Goal: Task Accomplishment & Management: Manage account settings

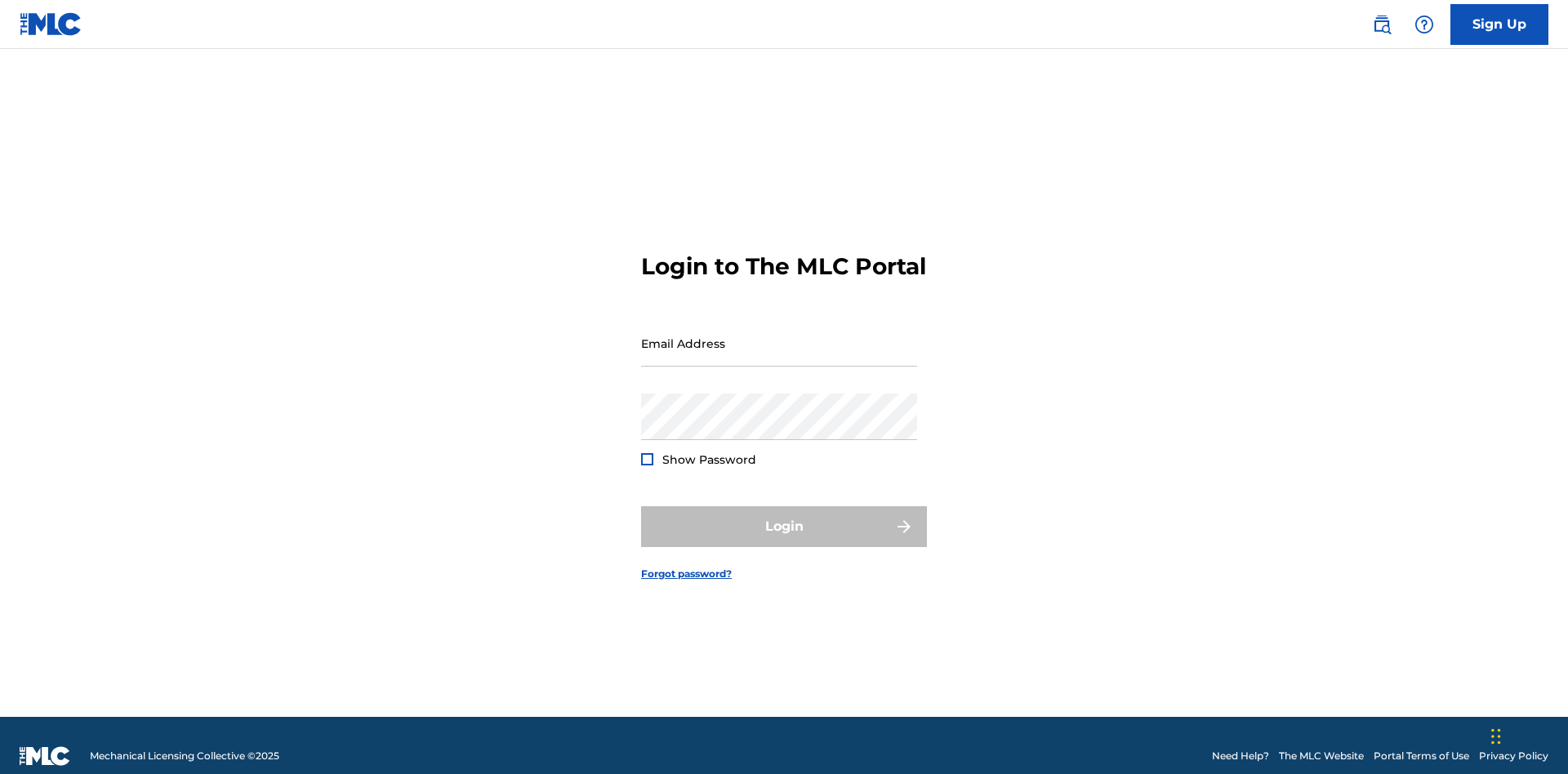
scroll to position [21, 0]
click at [779, 335] on input "Email Address" at bounding box center [779, 342] width 276 height 46
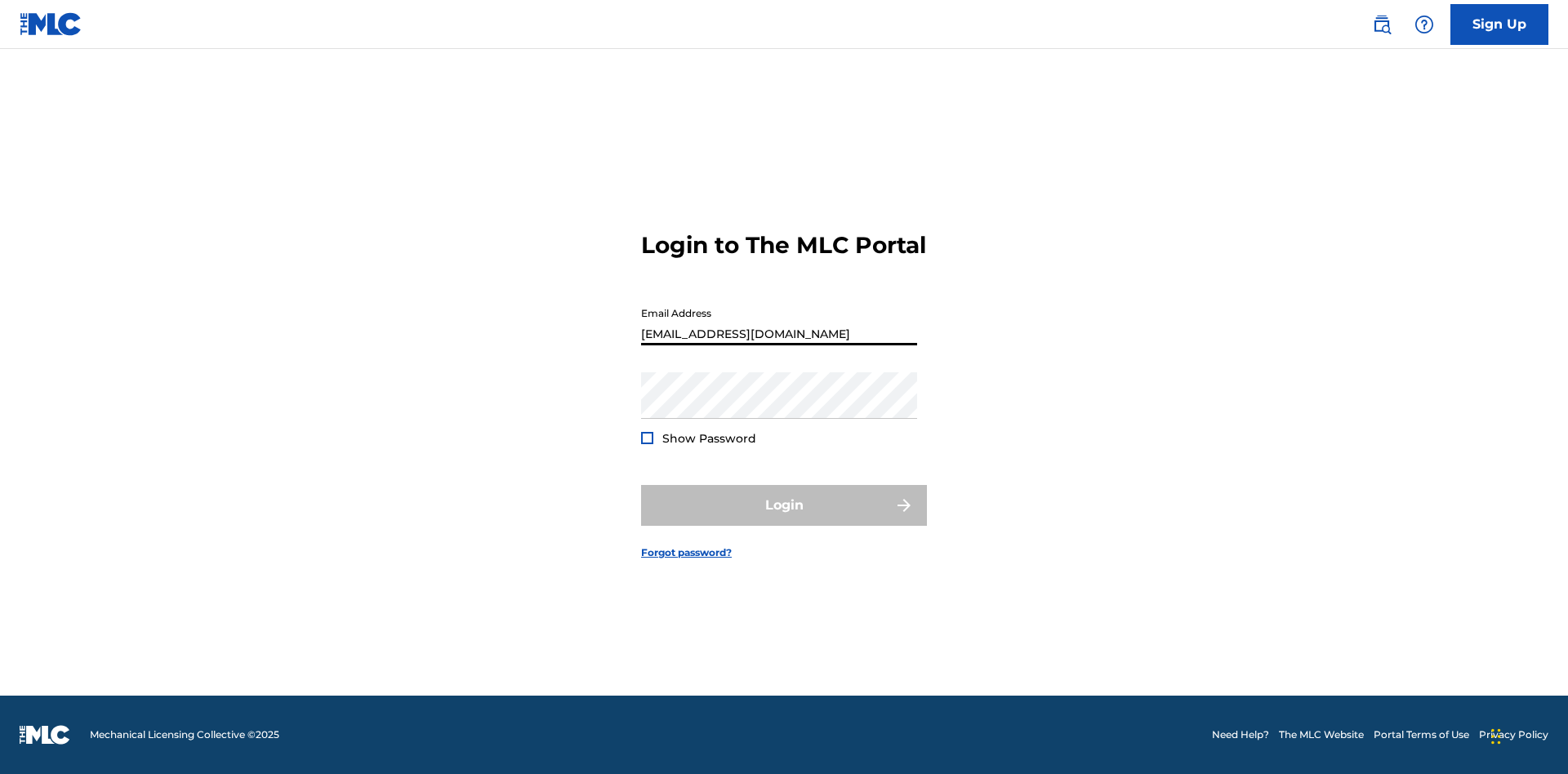
type input "[EMAIL_ADDRESS][DOMAIN_NAME]"
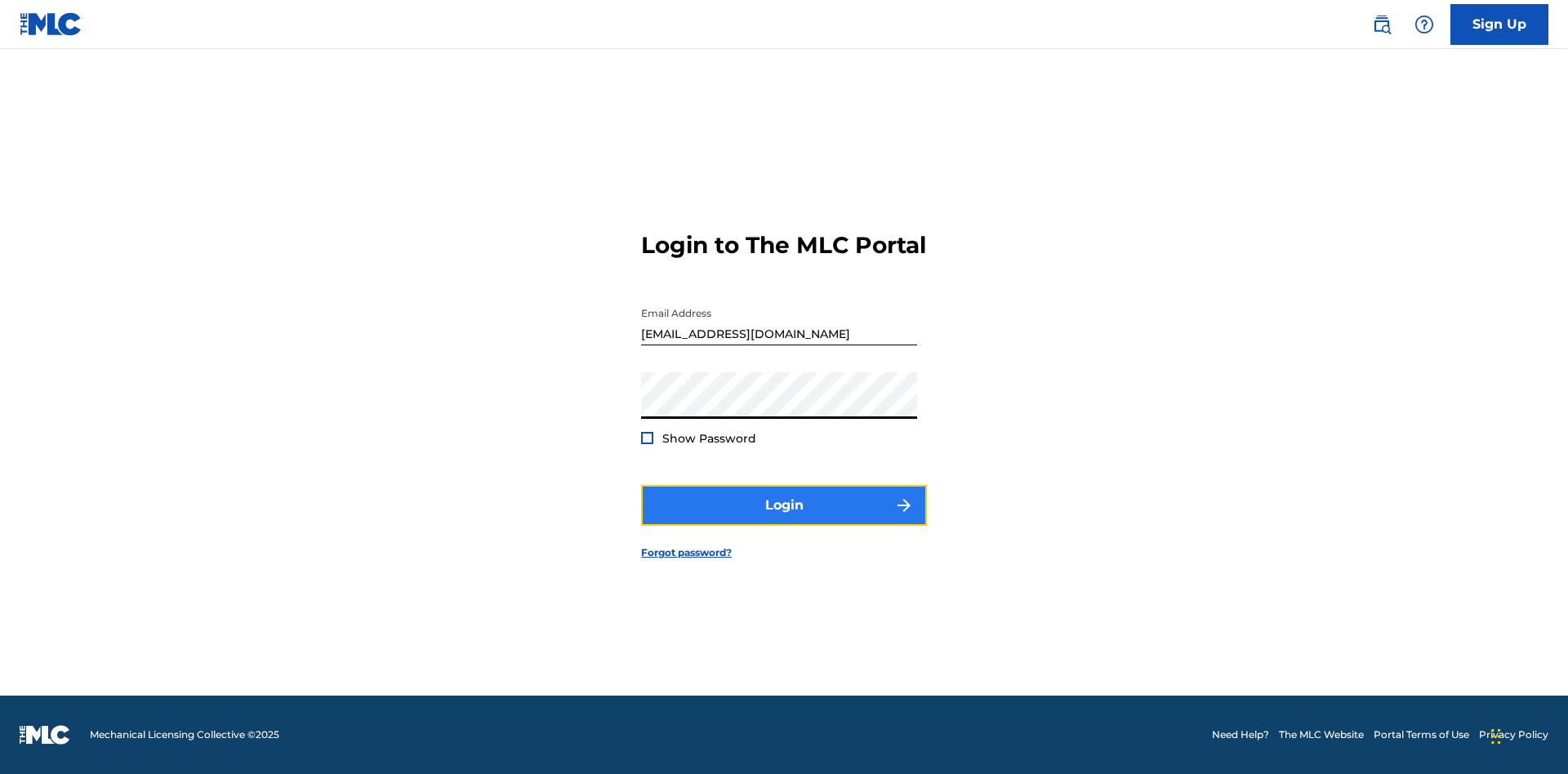
click at [784, 519] on button "Login" at bounding box center [784, 505] width 286 height 41
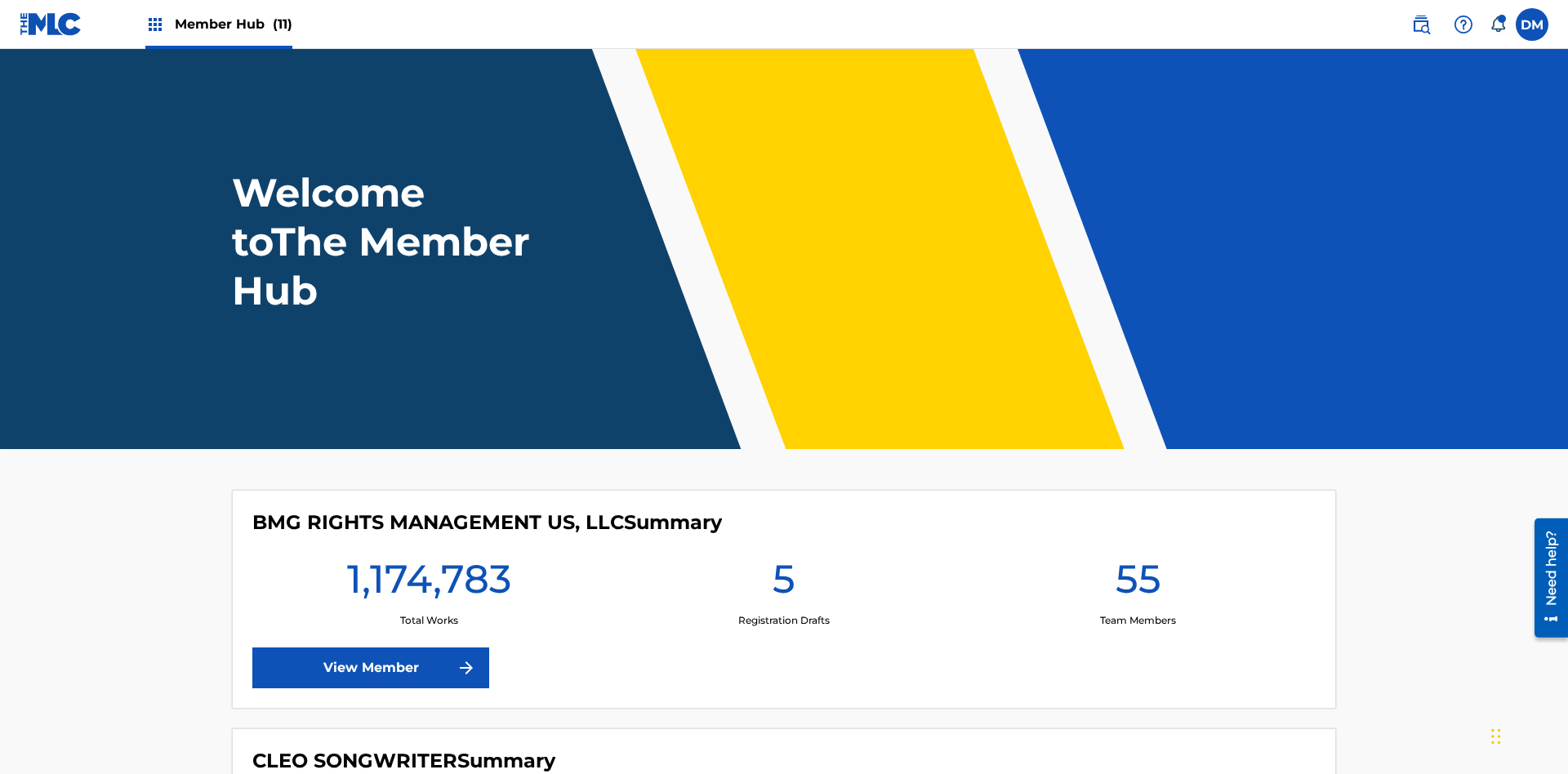
click at [233, 24] on span "Member Hub (11)" at bounding box center [233, 24] width 117 height 18
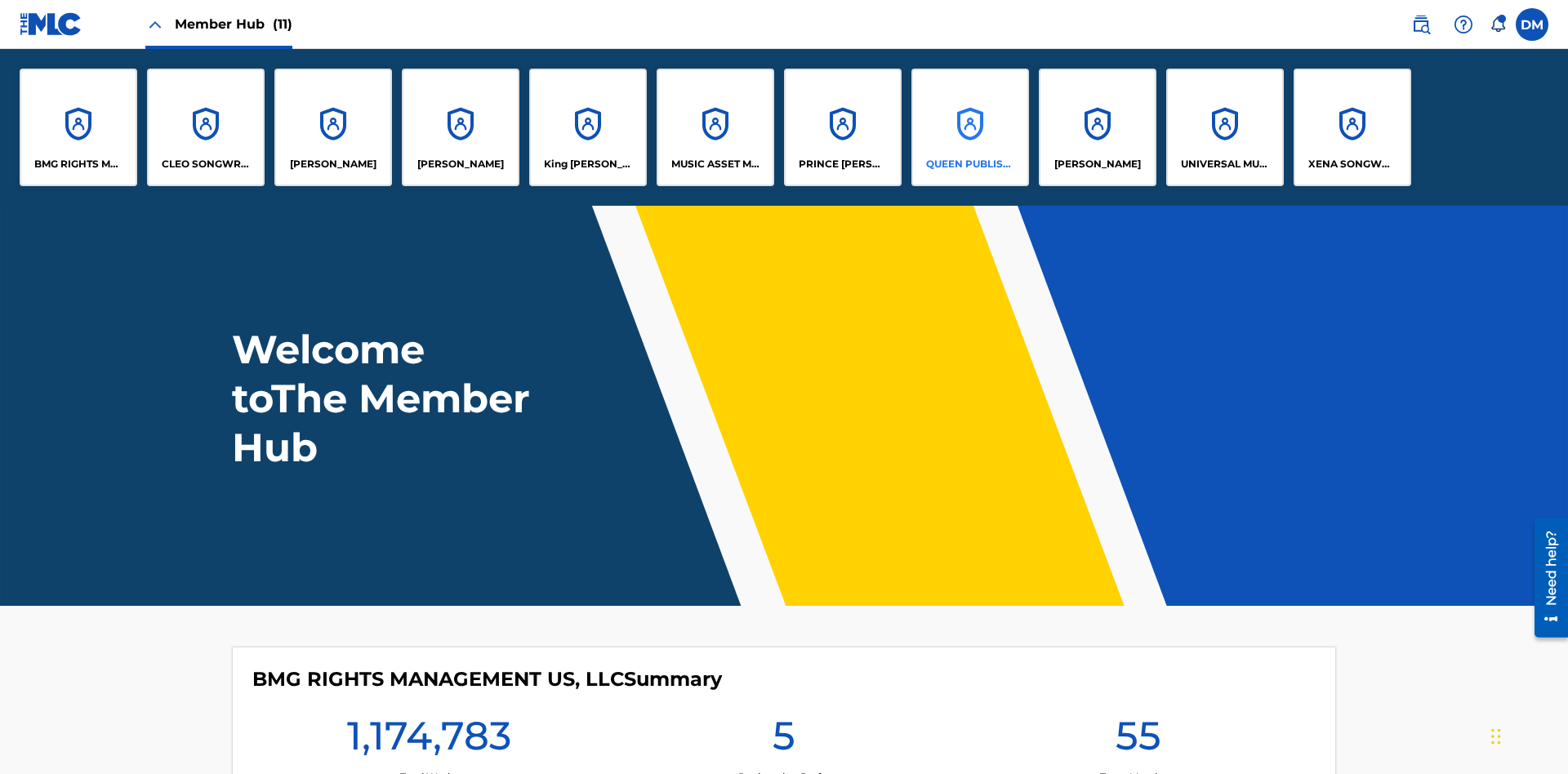
click at [970, 164] on p "QUEEN PUBLISHA" at bounding box center [971, 164] width 89 height 15
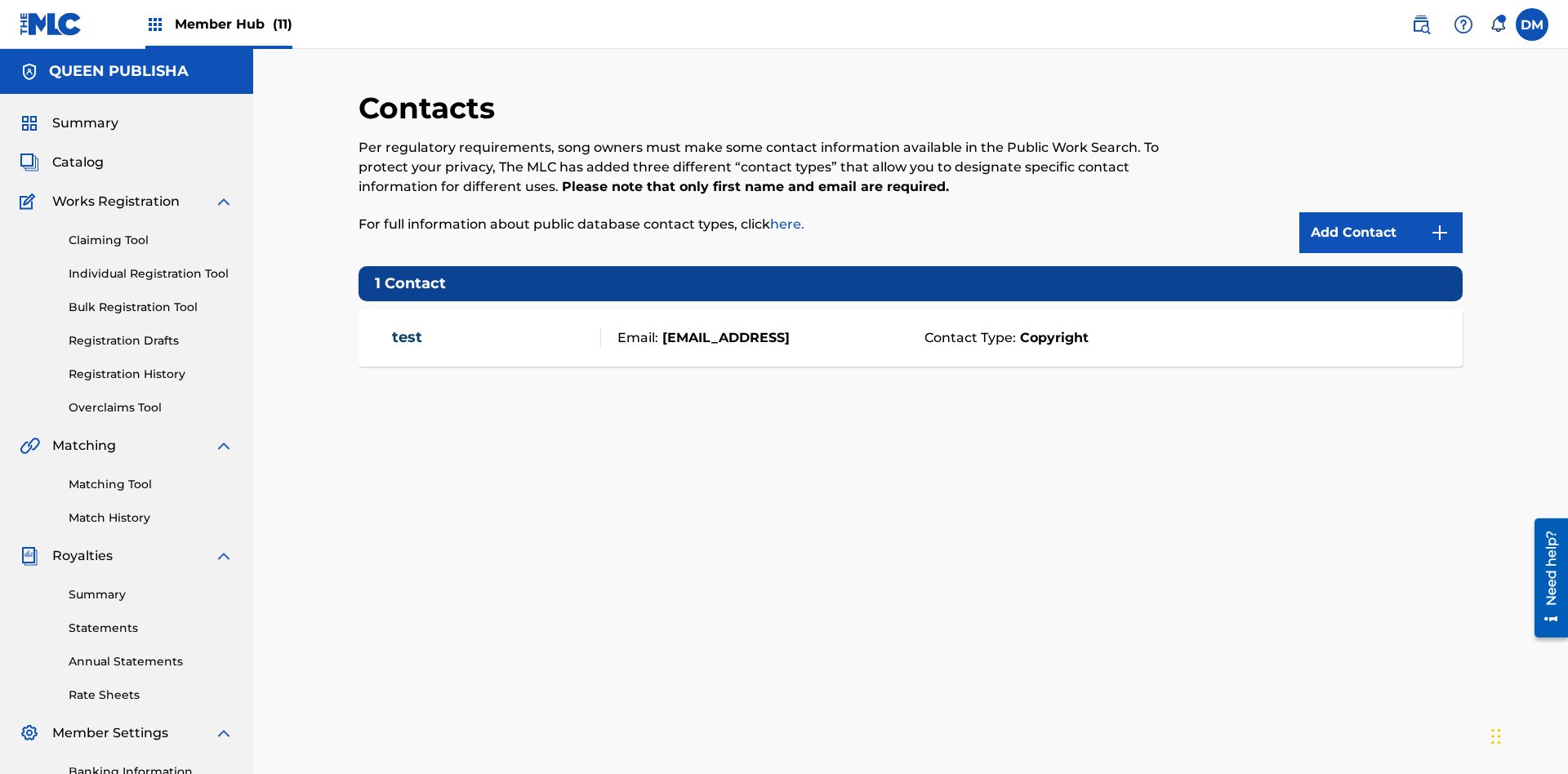
click at [233, 24] on span "Member Hub (11)" at bounding box center [233, 24] width 117 height 18
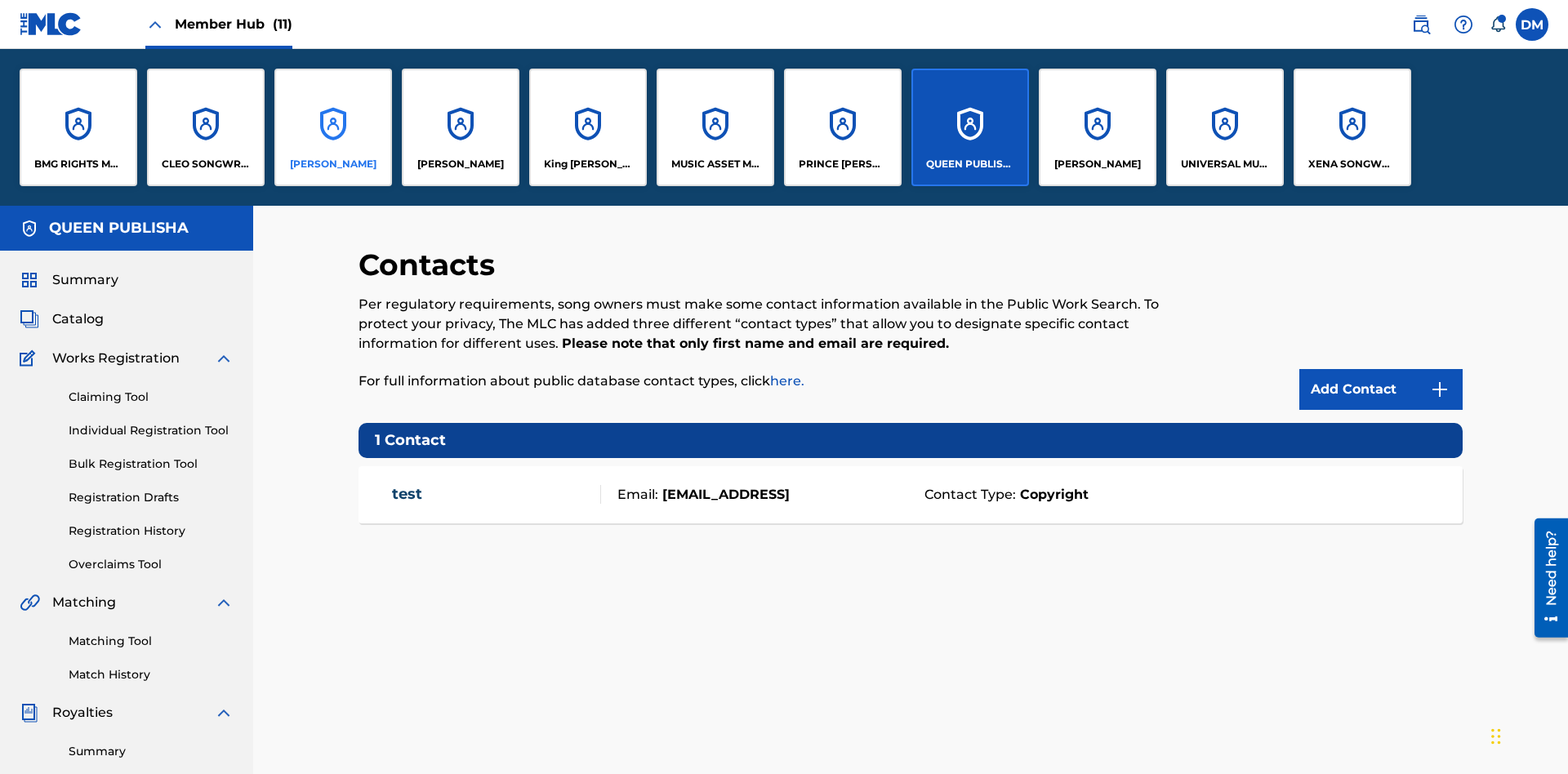
click at [332, 164] on p "[PERSON_NAME]" at bounding box center [333, 164] width 87 height 15
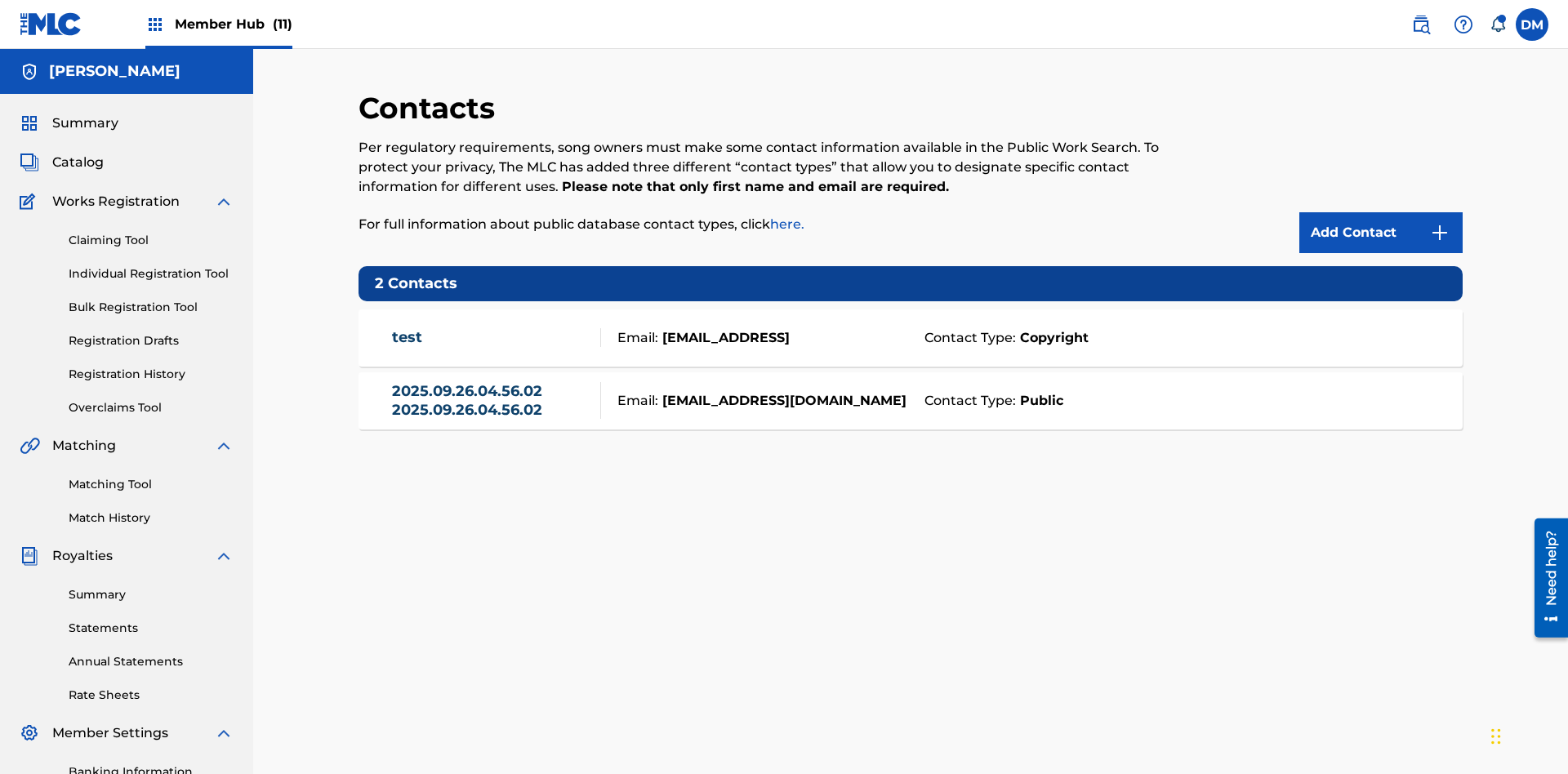
scroll to position [238, 0]
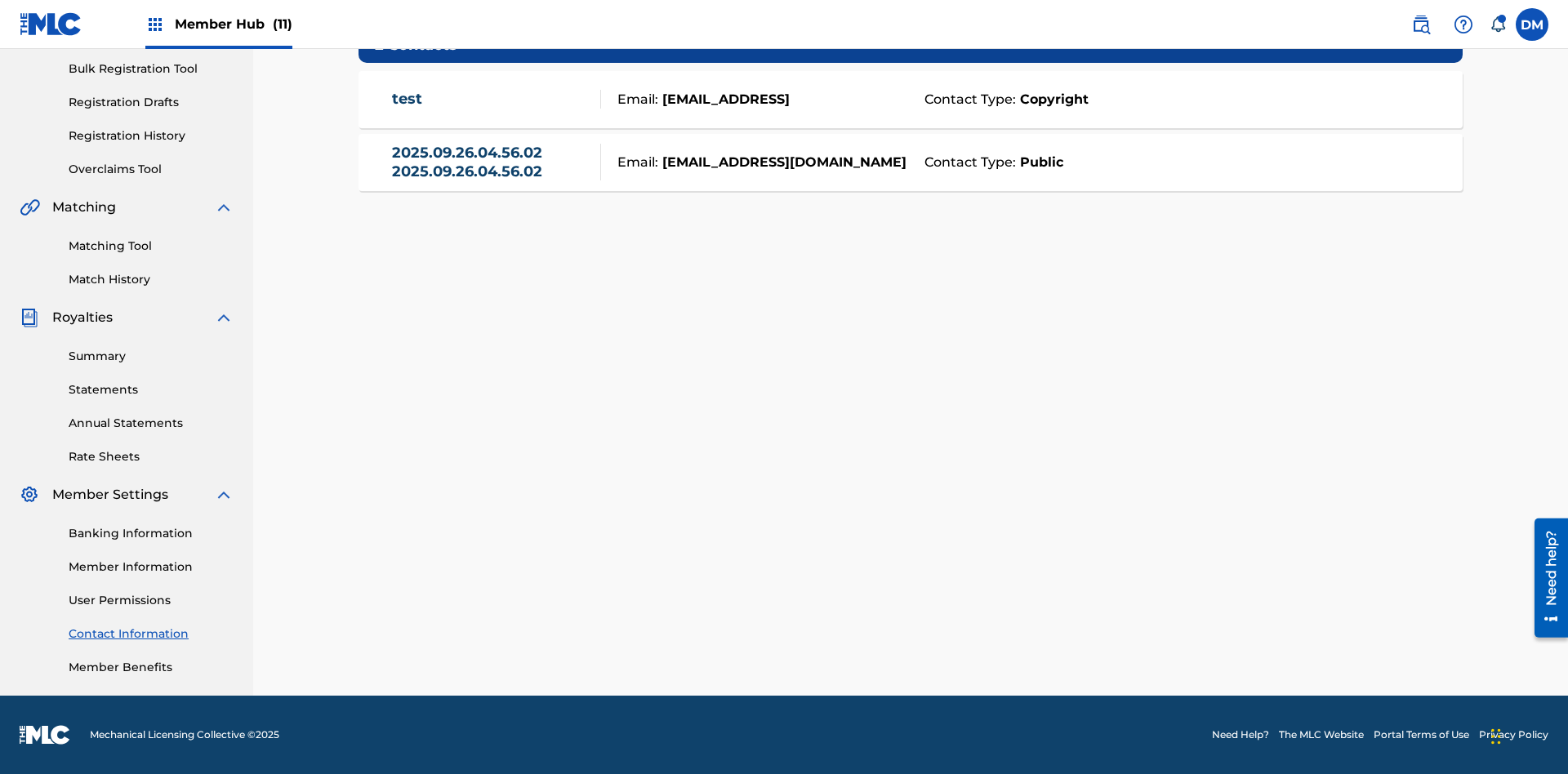
click at [1038, 162] on strong "Public" at bounding box center [1040, 162] width 47 height 19
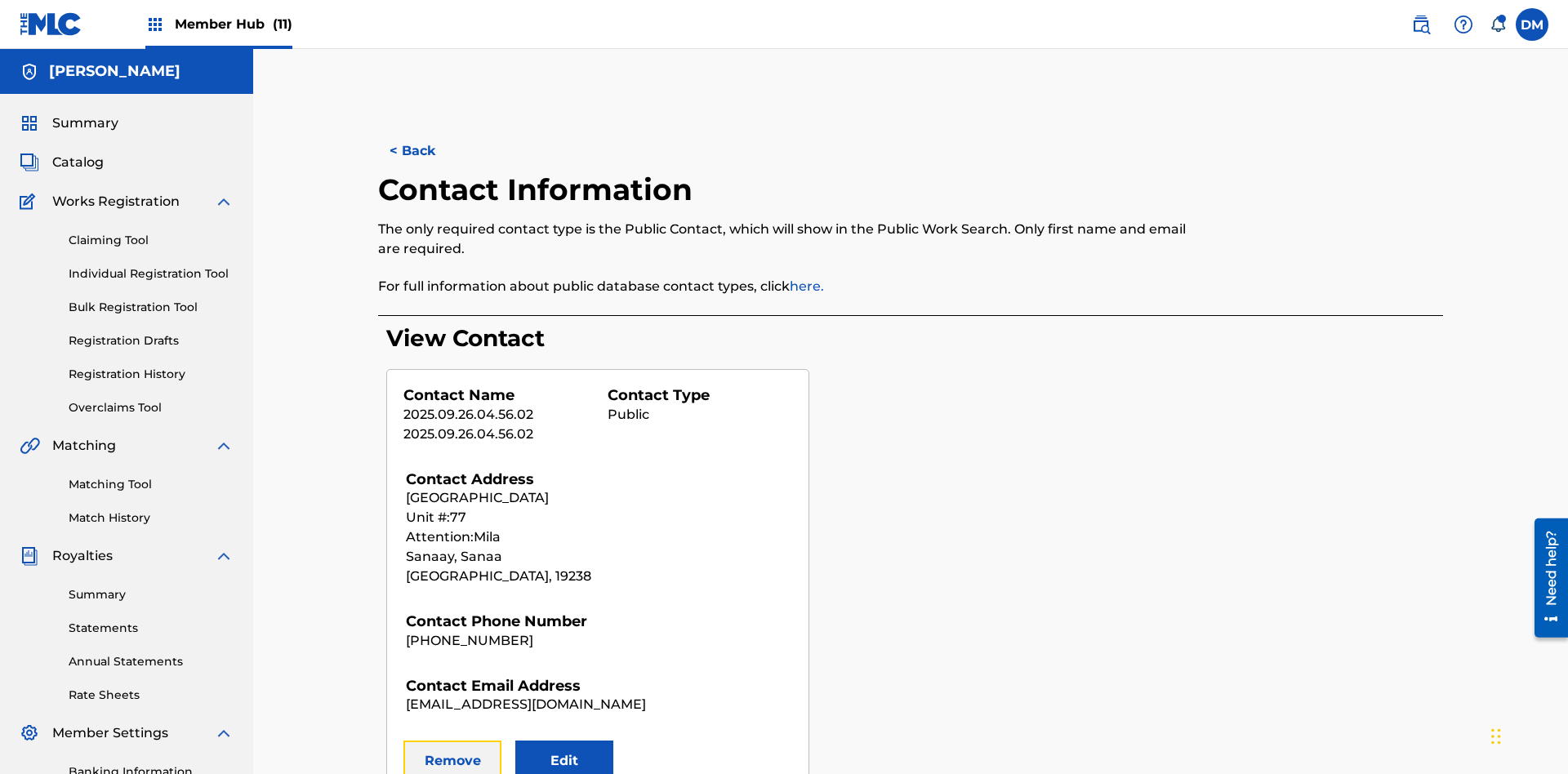
click at [452, 741] on button "Remove" at bounding box center [453, 761] width 98 height 41
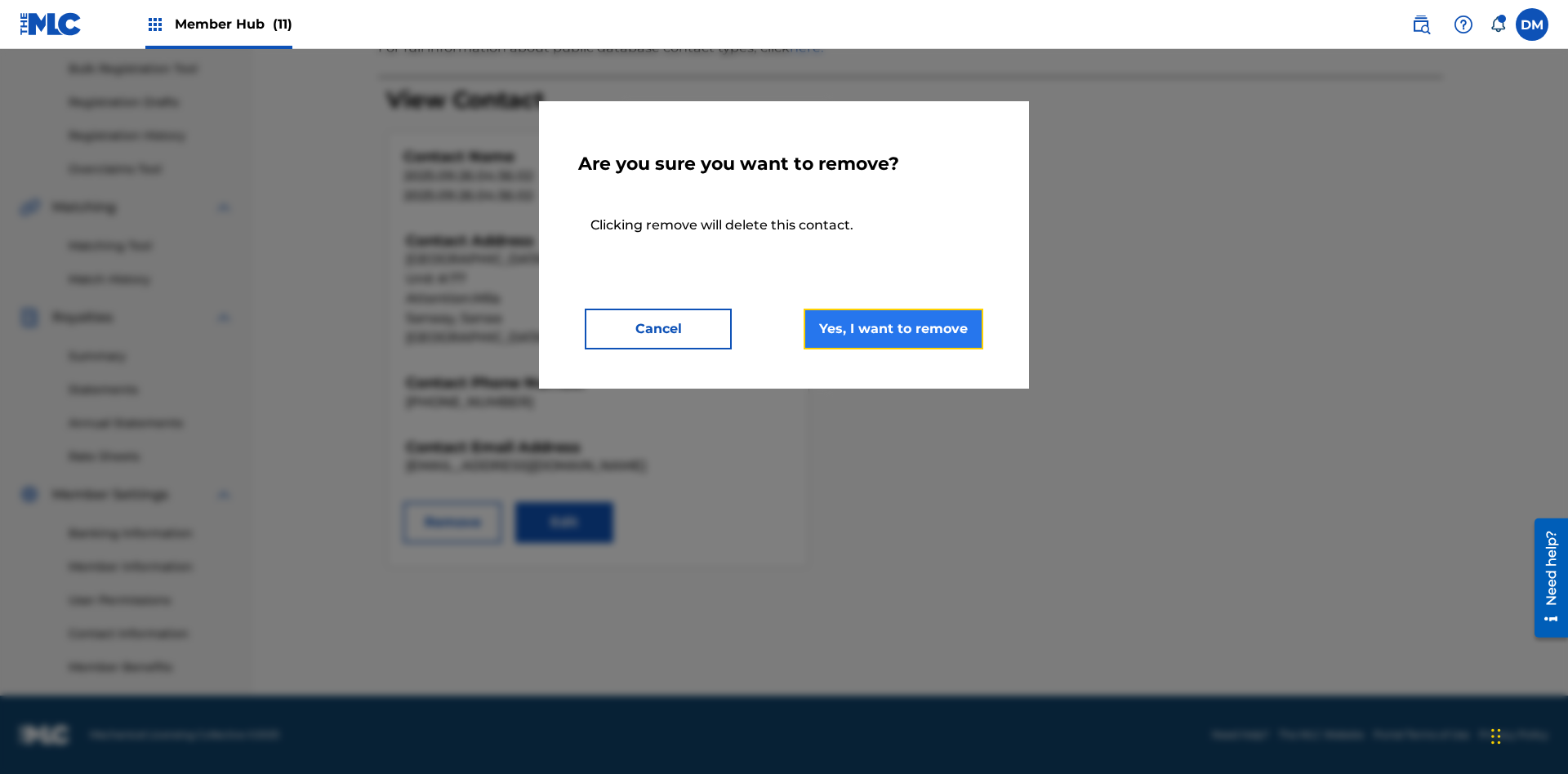
click at [893, 328] on button "Yes, I want to remove" at bounding box center [893, 328] width 180 height 41
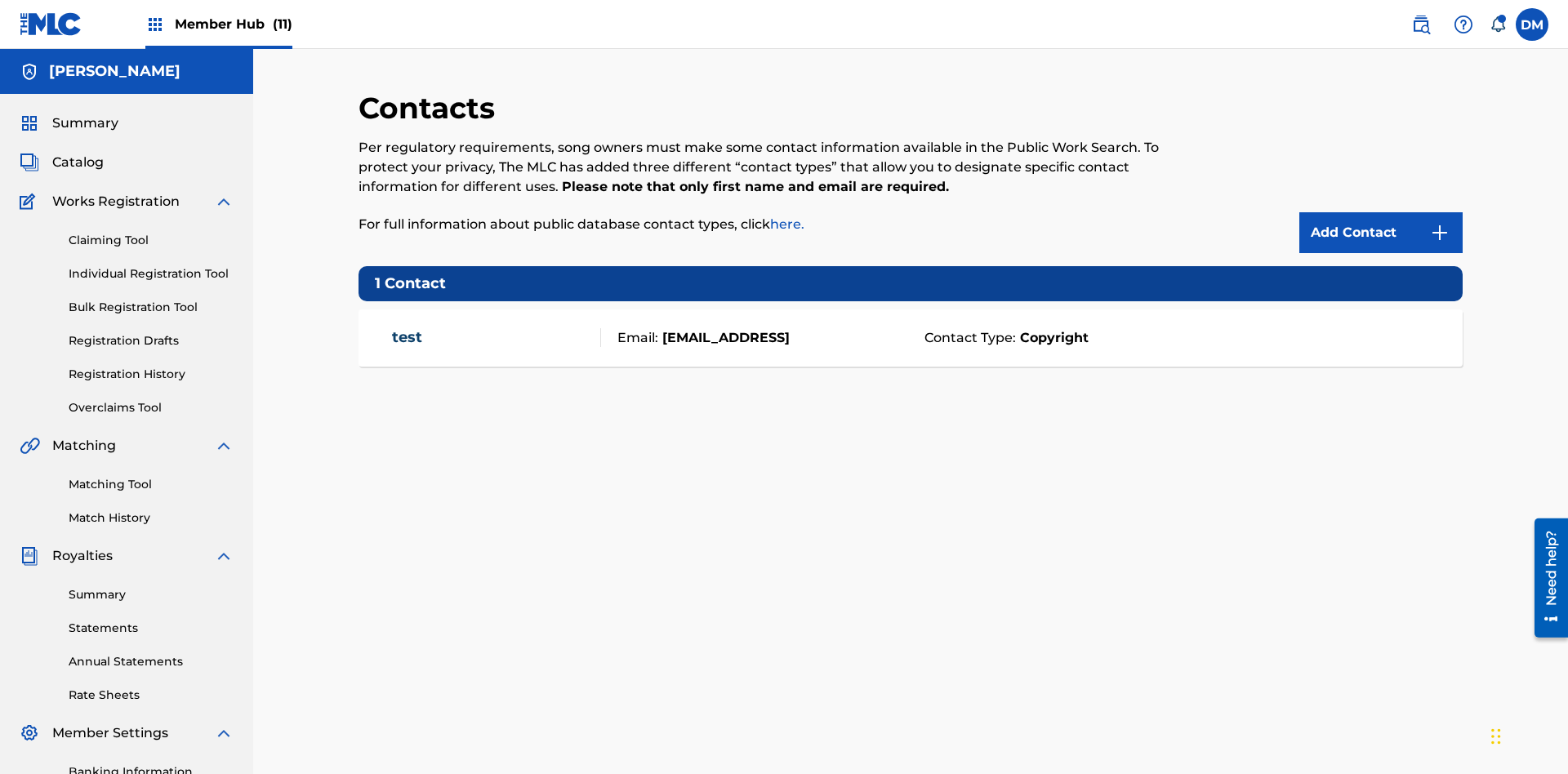
click at [233, 24] on span "Member Hub (11)" at bounding box center [233, 24] width 117 height 18
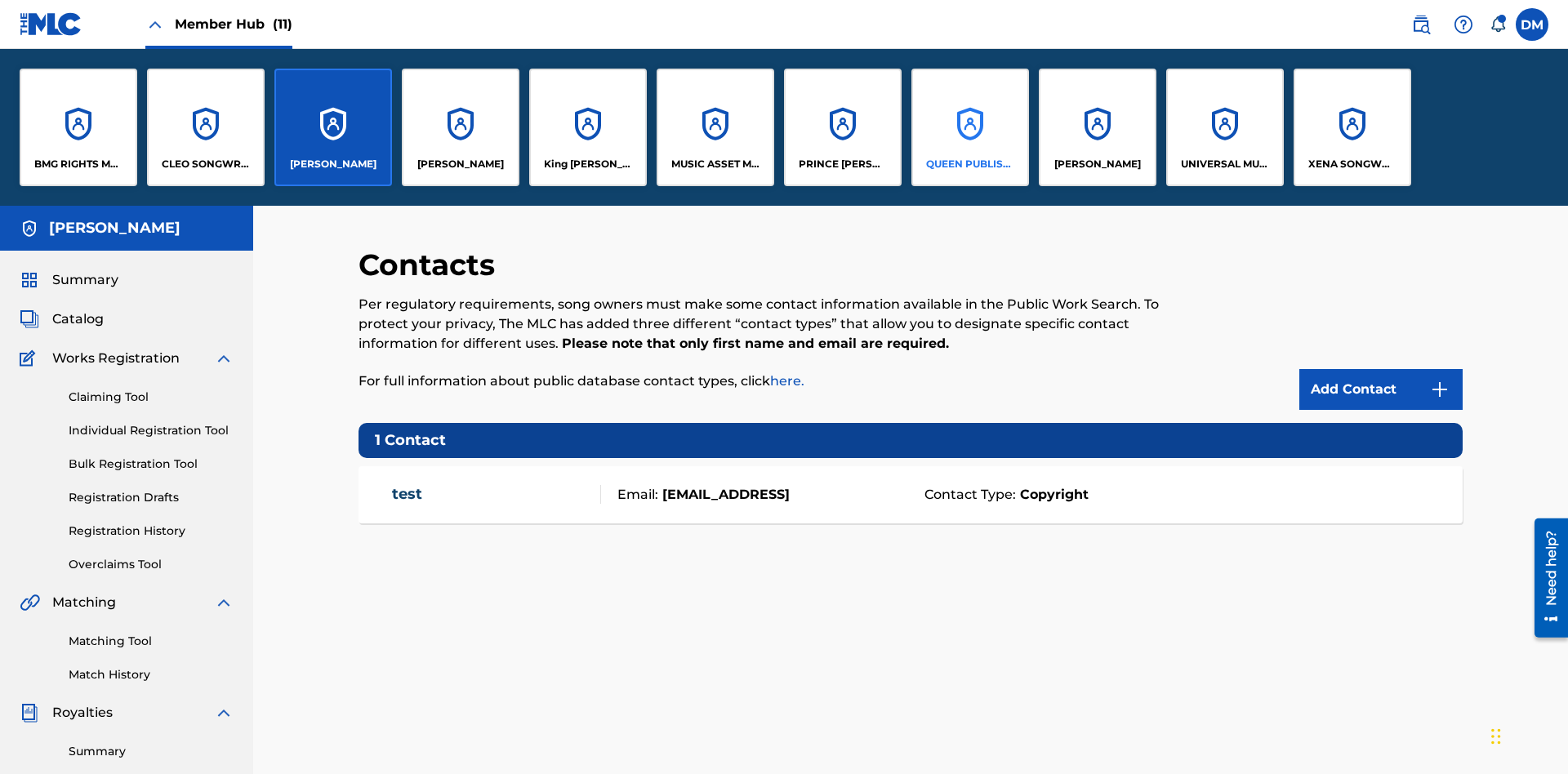
click at [970, 164] on p "QUEEN PUBLISHA" at bounding box center [971, 164] width 89 height 15
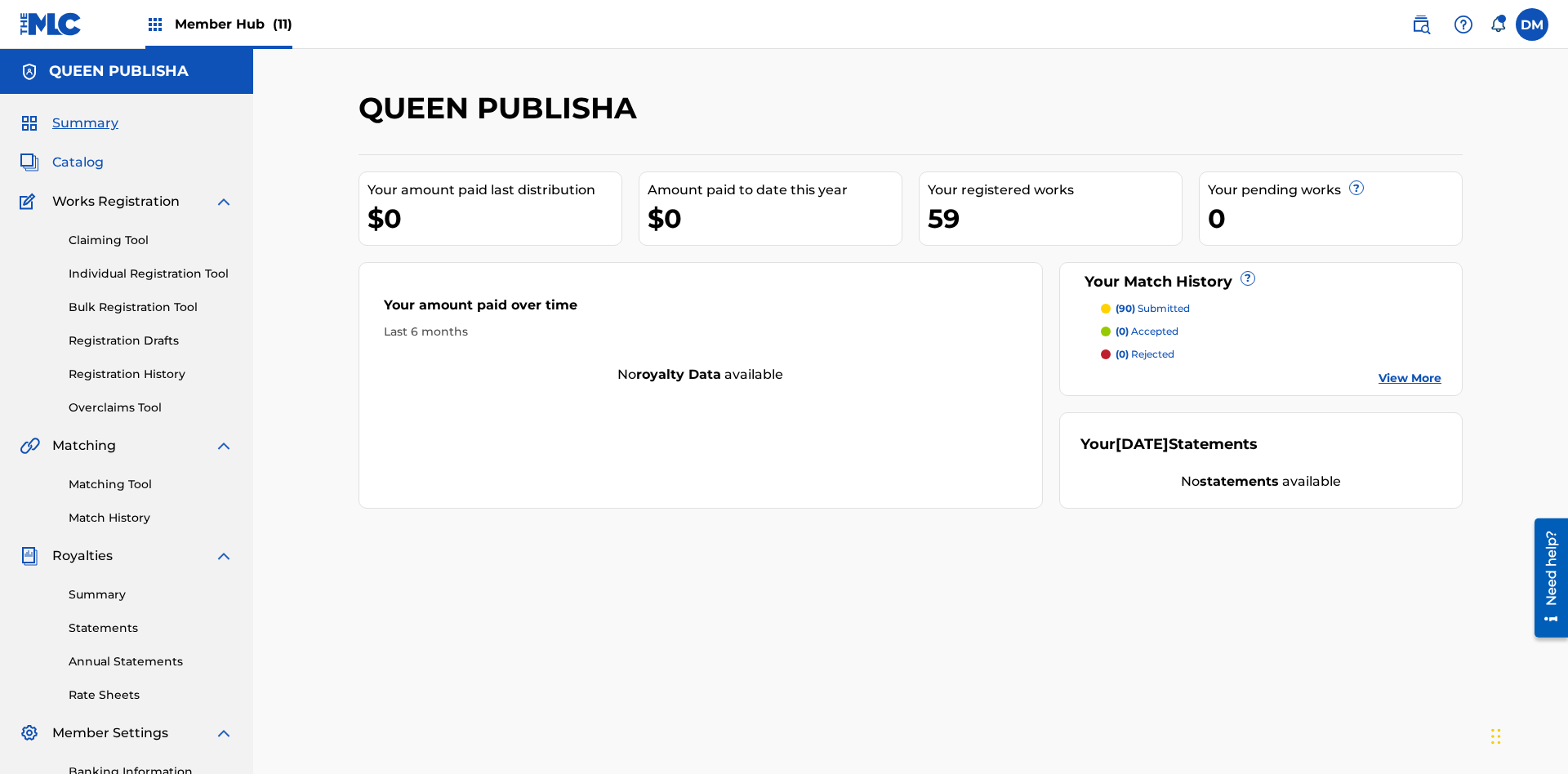
click at [78, 152] on span "Catalog" at bounding box center [78, 162] width 52 height 19
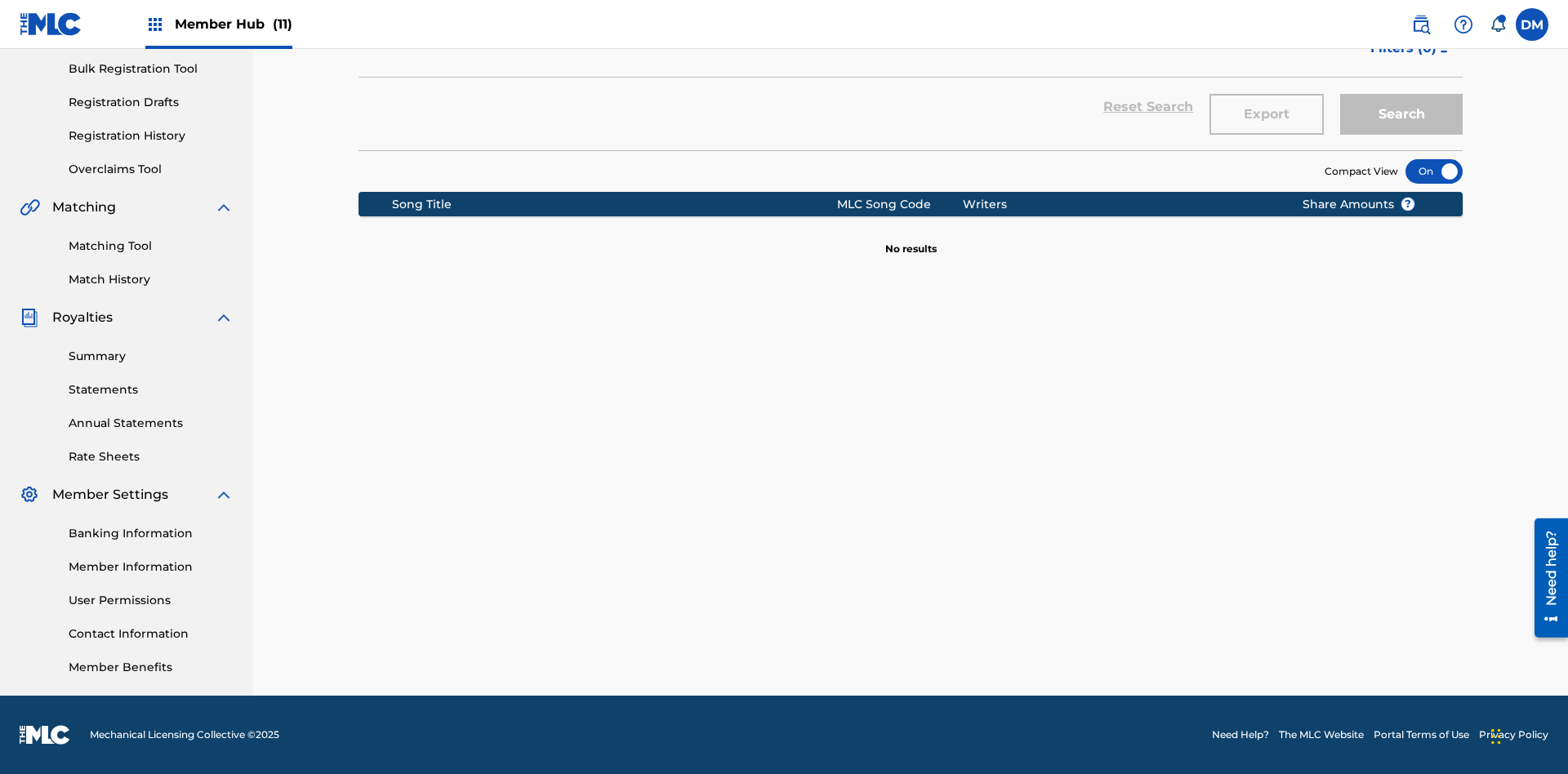
click at [1434, 172] on div at bounding box center [1433, 172] width 57 height 25
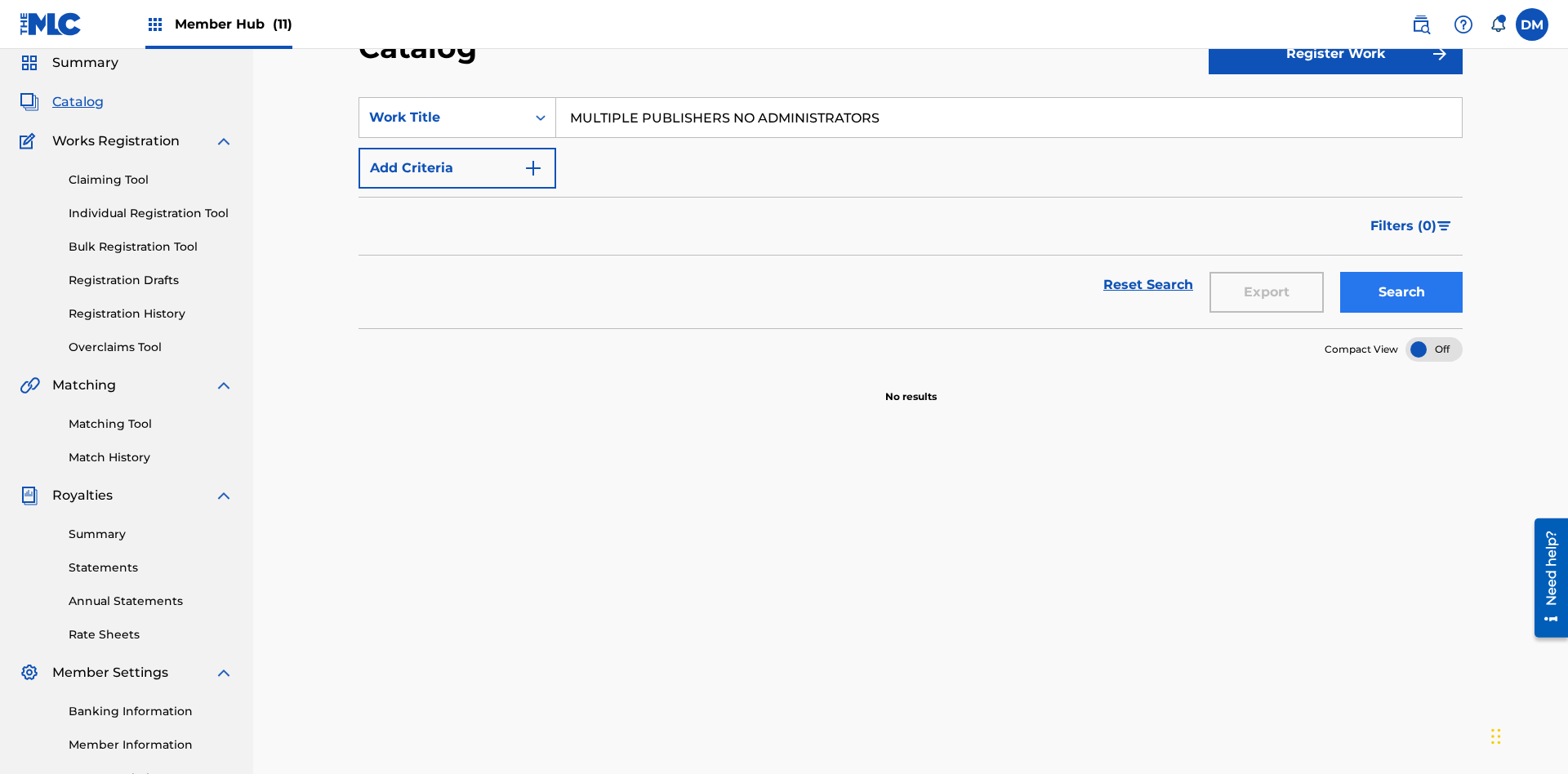
type input "MULTIPLE PUBLISHERS NO ADMINISTRATORS"
click at [1402, 271] on button "Search" at bounding box center [1402, 292] width 123 height 41
